Goal: Use online tool/utility: Utilize a website feature to perform a specific function

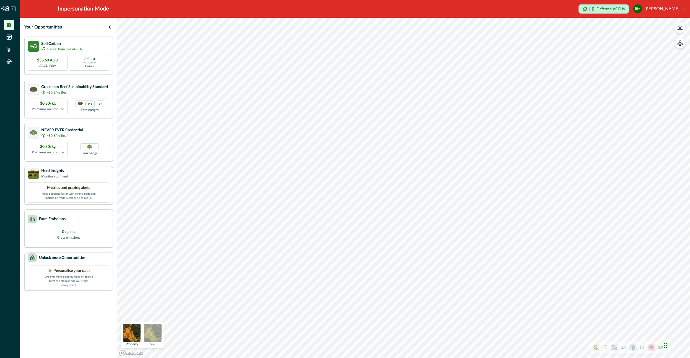
click at [159, 329] on img at bounding box center [153, 333] width 18 height 18
click at [131, 331] on img at bounding box center [132, 333] width 18 height 18
click at [148, 333] on img at bounding box center [153, 333] width 18 height 18
click at [125, 336] on img at bounding box center [132, 333] width 18 height 18
click at [679, 29] on icon "button" at bounding box center [680, 29] width 5 height 1
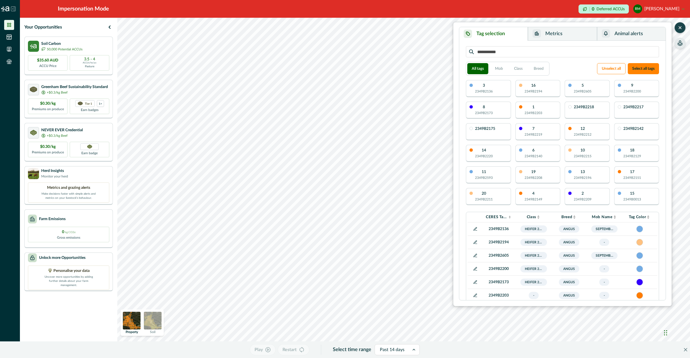
click at [683, 43] on icon "button" at bounding box center [680, 44] width 5 height 3
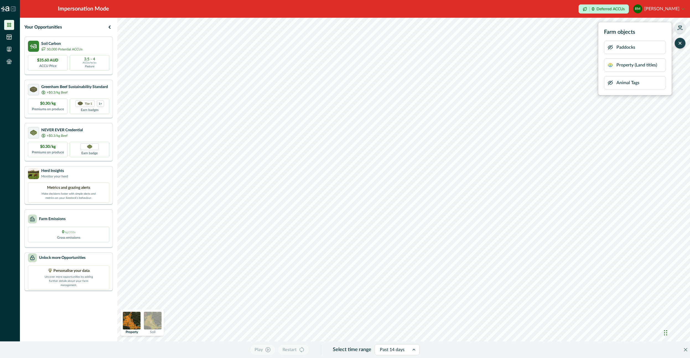
click at [612, 48] on icon "button" at bounding box center [610, 47] width 4 height 4
click at [611, 50] on button "button" at bounding box center [611, 47] width 6 height 11
click at [611, 66] on icon "button" at bounding box center [611, 65] width 6 height 6
click at [608, 83] on icon "button" at bounding box center [610, 83] width 4 height 4
click at [678, 29] on icon "button" at bounding box center [680, 29] width 5 height 1
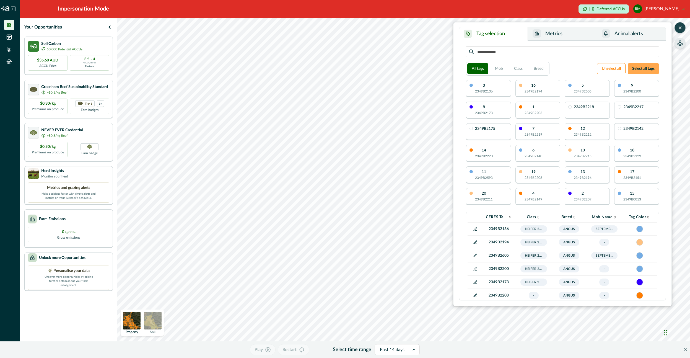
click at [649, 71] on button "Select all tags" at bounding box center [643, 68] width 31 height 11
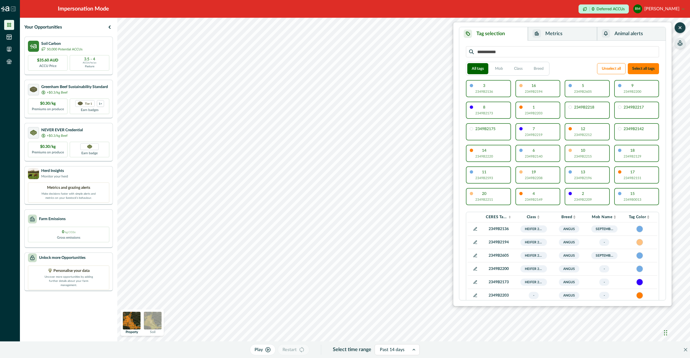
click at [557, 35] on button "Metrics" at bounding box center [562, 34] width 69 height 14
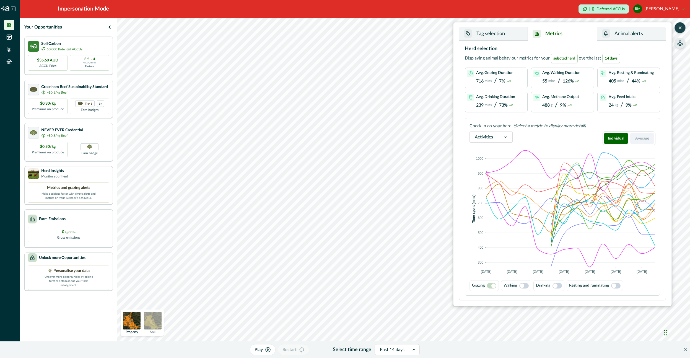
click at [648, 140] on button "Average" at bounding box center [643, 138] width 24 height 11
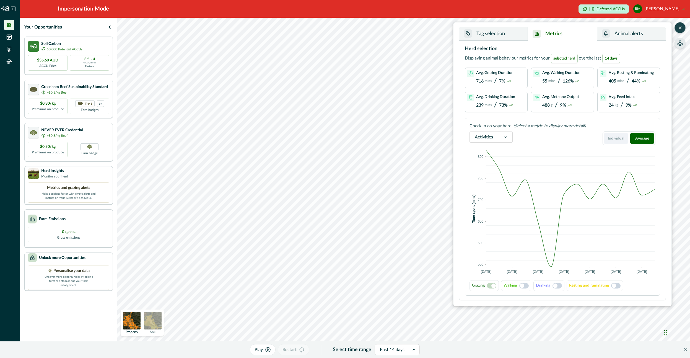
click at [612, 138] on button "Individual" at bounding box center [616, 138] width 24 height 11
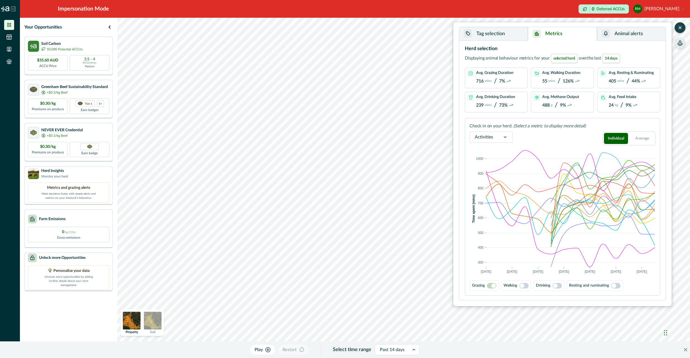
click at [554, 285] on span at bounding box center [555, 285] width 4 height 4
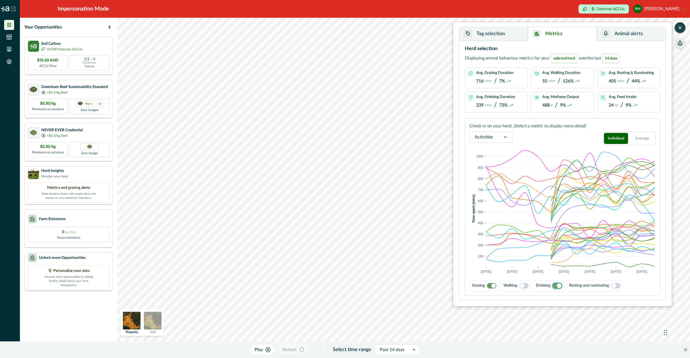
click at [554, 285] on span at bounding box center [557, 286] width 9 height 6
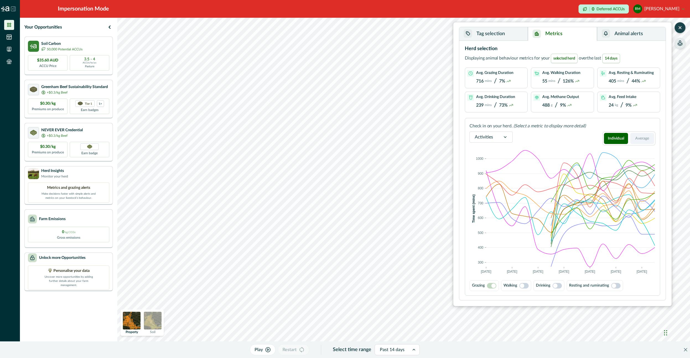
click at [649, 135] on button "Average" at bounding box center [643, 138] width 24 height 11
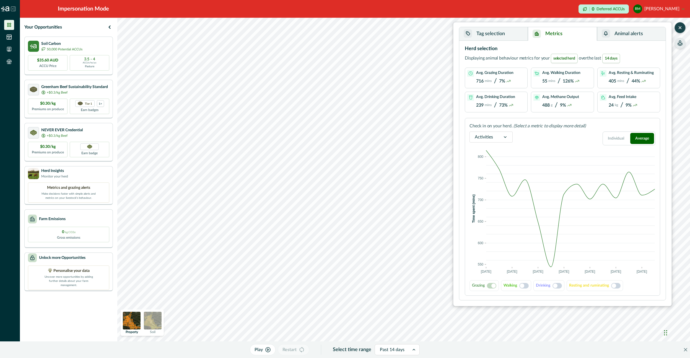
click at [560, 286] on span at bounding box center [557, 286] width 9 height 6
click at [525, 283] on span at bounding box center [524, 286] width 9 height 6
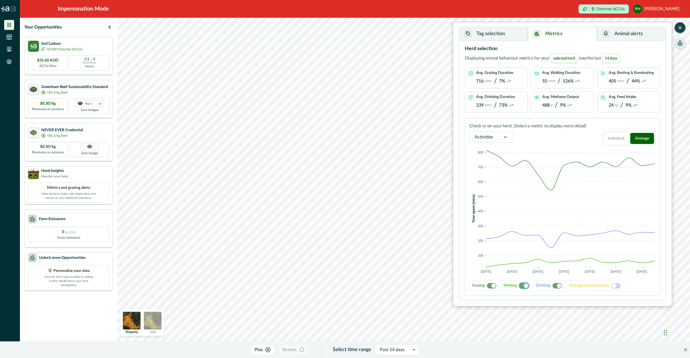
click at [521, 285] on span at bounding box center [524, 286] width 9 height 6
click at [556, 286] on span at bounding box center [557, 286] width 9 height 6
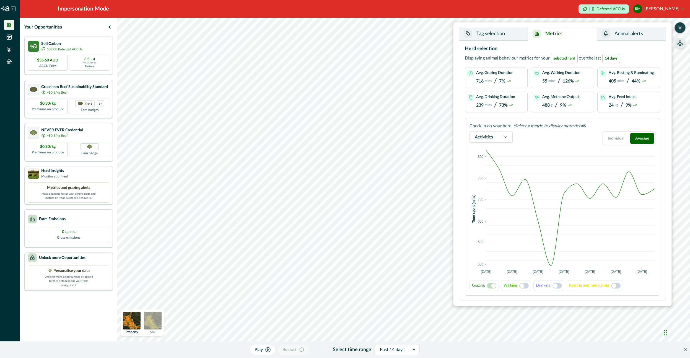
click at [615, 286] on span at bounding box center [614, 285] width 4 height 4
click at [616, 283] on div "Resting and ruminating" at bounding box center [595, 285] width 56 height 11
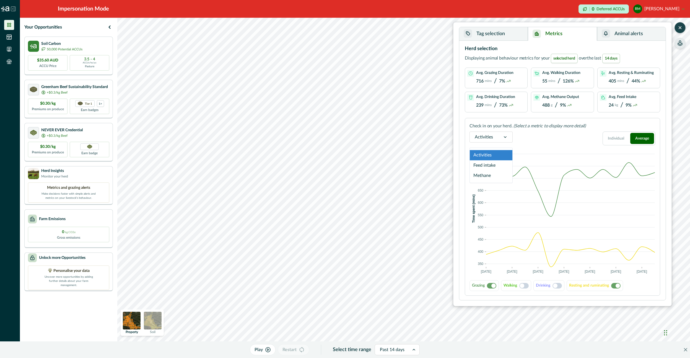
click at [500, 138] on div at bounding box center [505, 137] width 14 height 11
click at [489, 168] on div "Feed intake" at bounding box center [491, 165] width 43 height 10
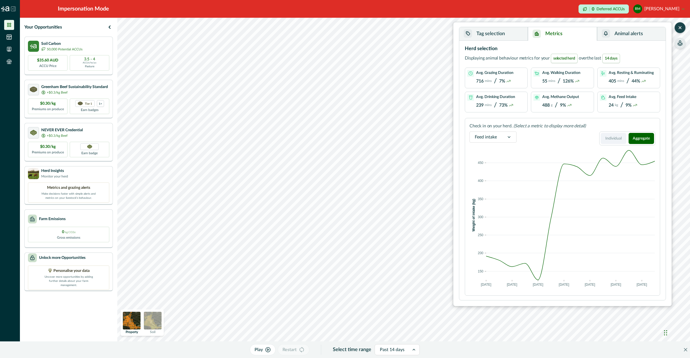
click at [619, 138] on button "Individual" at bounding box center [614, 138] width 26 height 11
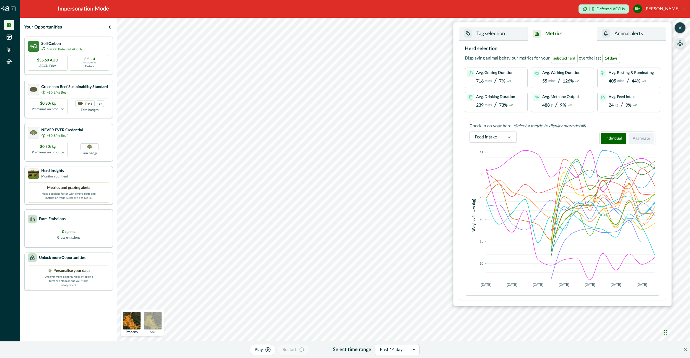
click at [645, 138] on button "Aggregate" at bounding box center [642, 138] width 26 height 11
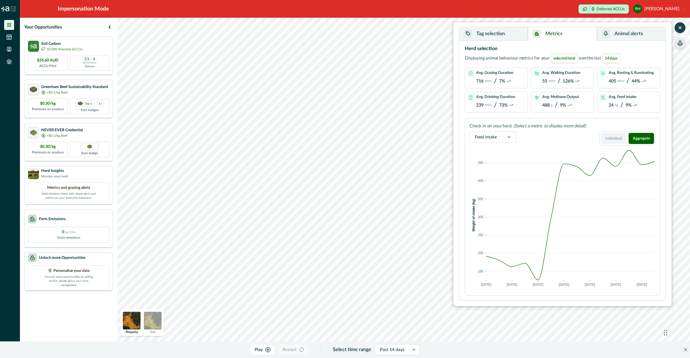
click at [618, 141] on button "Individual" at bounding box center [614, 138] width 26 height 11
